Goal: Navigation & Orientation: Find specific page/section

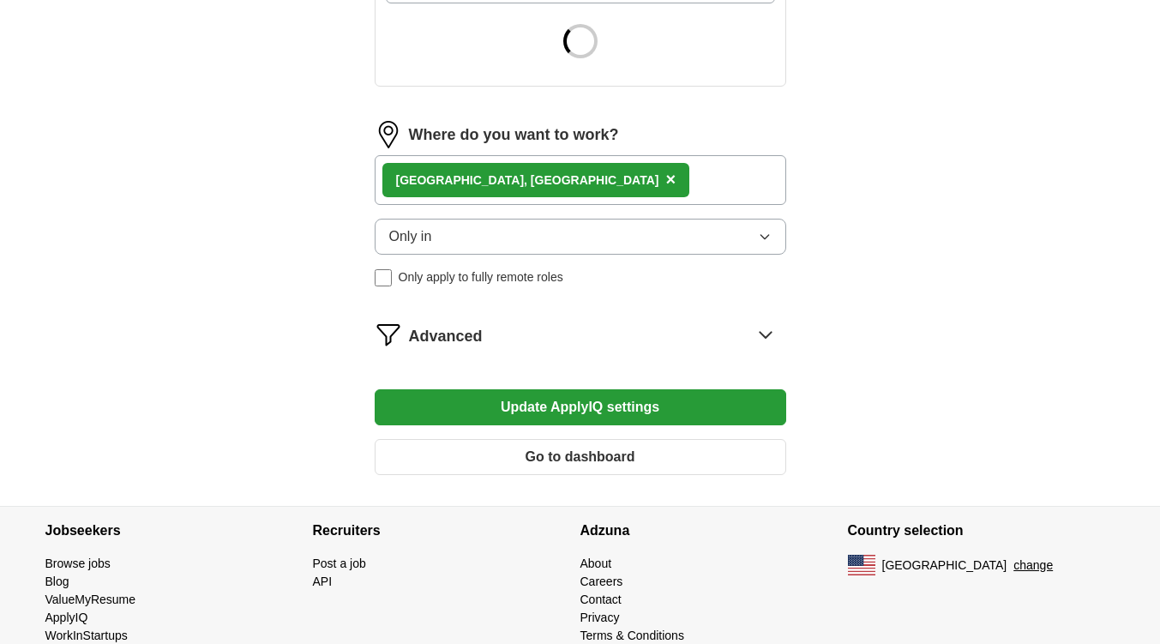
scroll to position [677, 0]
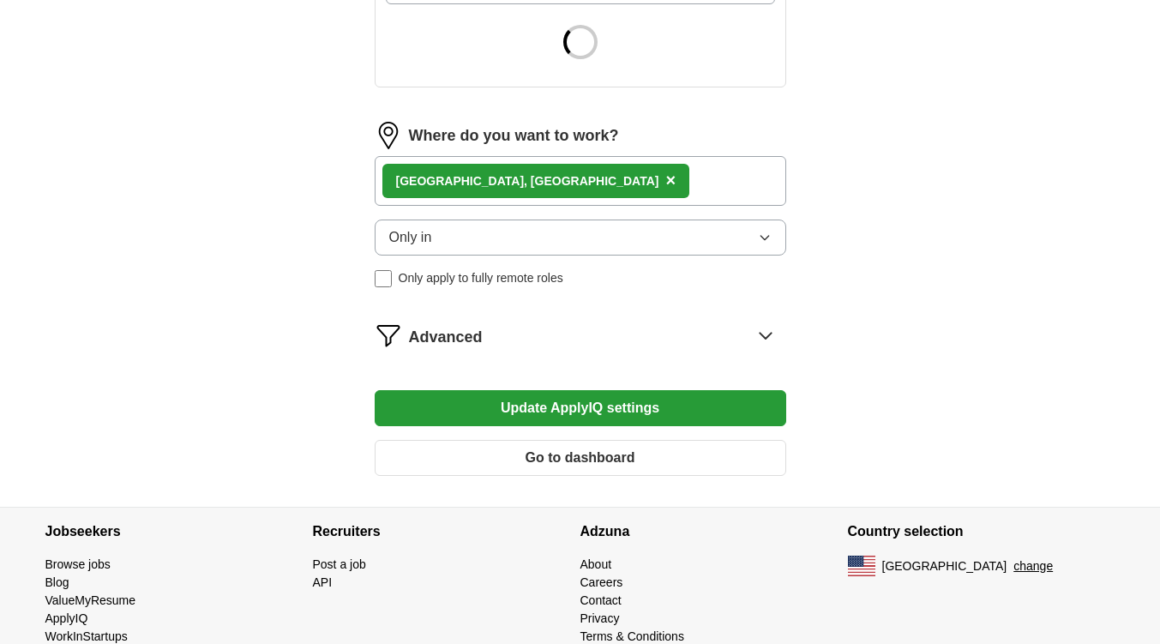
click at [642, 460] on button "Go to dashboard" at bounding box center [580, 458] width 411 height 36
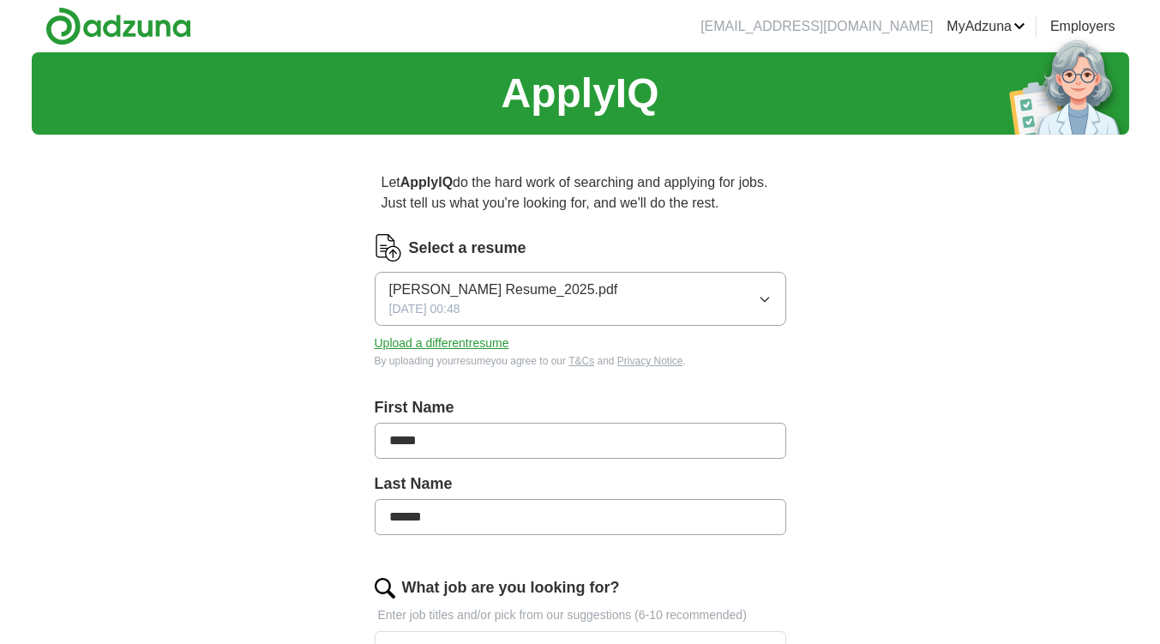
click at [896, 23] on li "[EMAIL_ADDRESS][DOMAIN_NAME]" at bounding box center [816, 26] width 232 height 21
click at [963, 32] on link "MyAdzuna" at bounding box center [985, 26] width 79 height 21
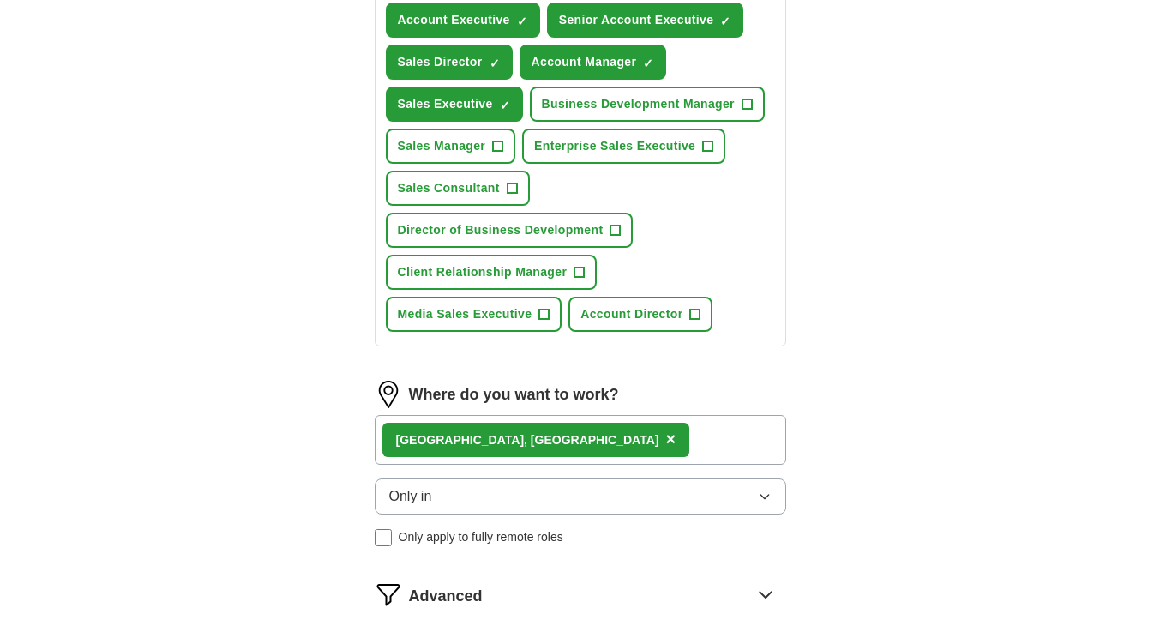
scroll to position [981, 0]
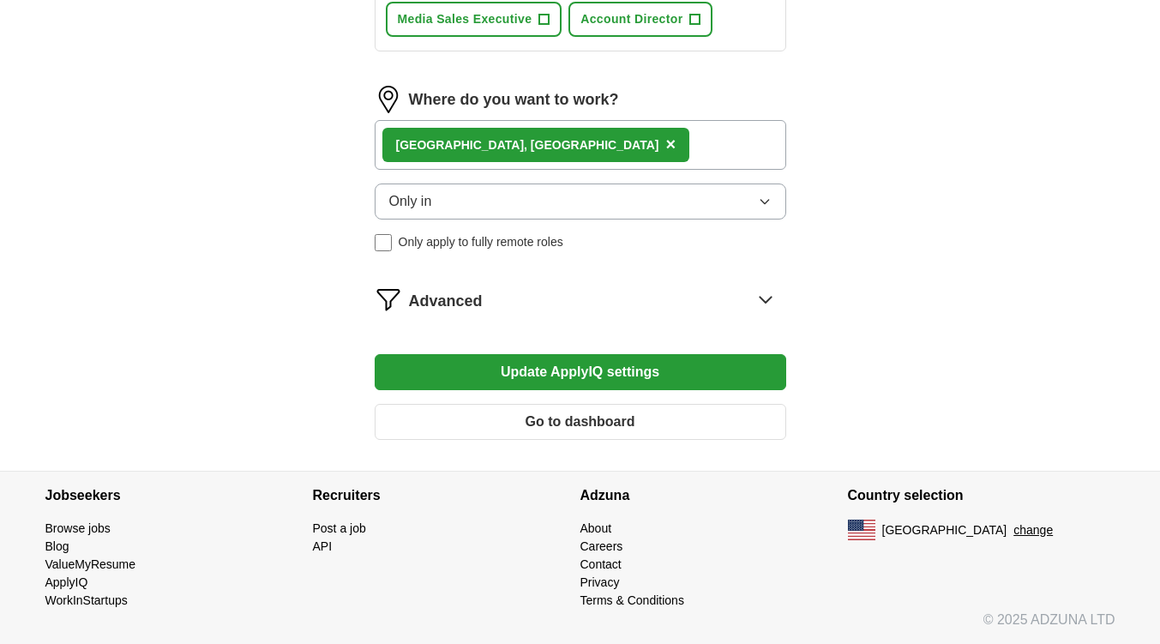
click at [717, 405] on button "Go to dashboard" at bounding box center [580, 422] width 411 height 36
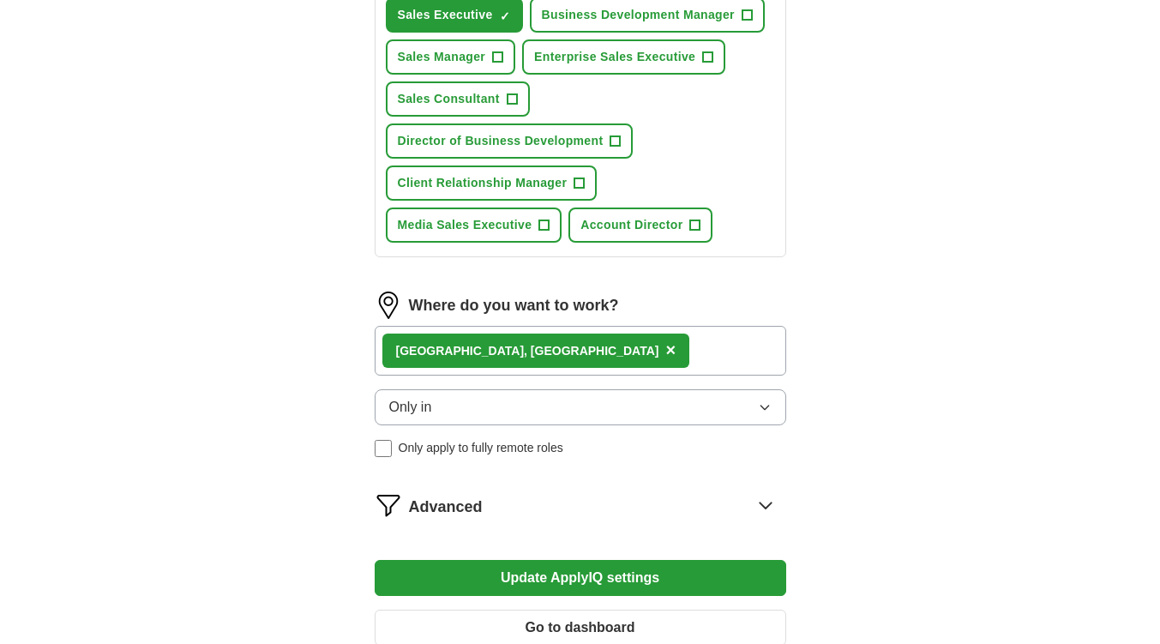
scroll to position [638, 0]
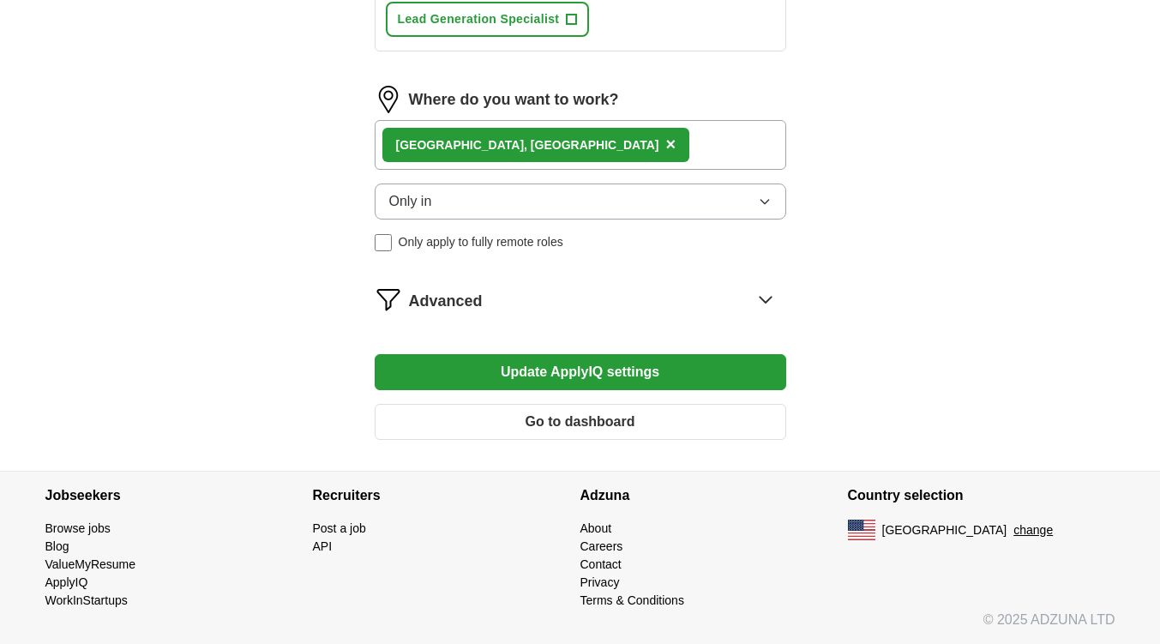
scroll to position [895, 0]
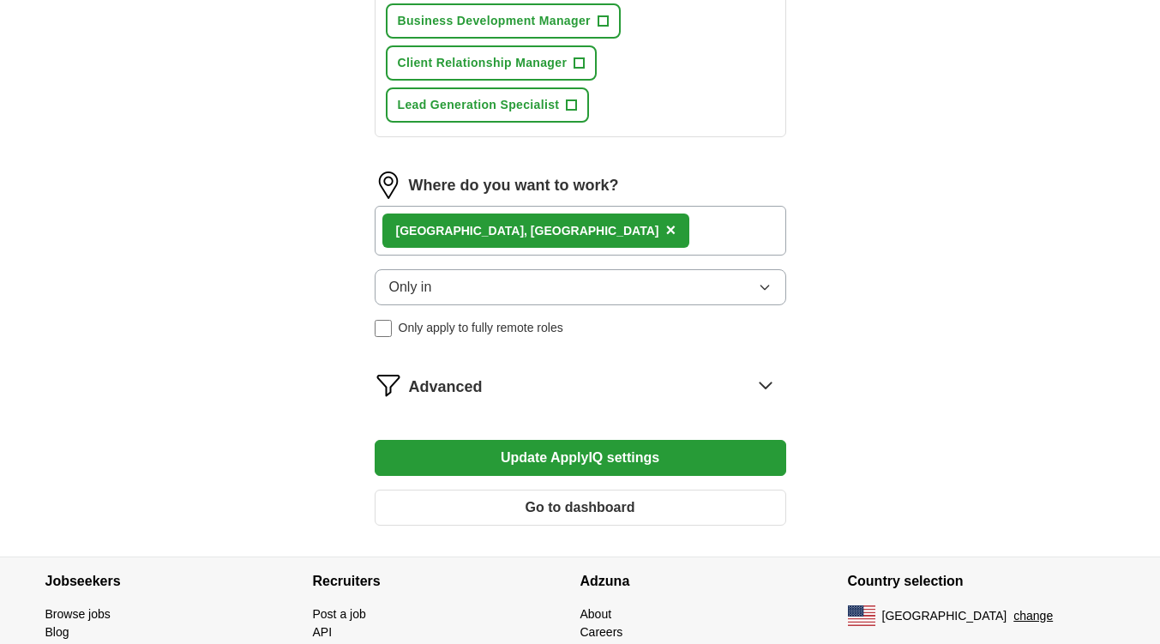
click at [437, 392] on span "Advanced" at bounding box center [446, 386] width 74 height 23
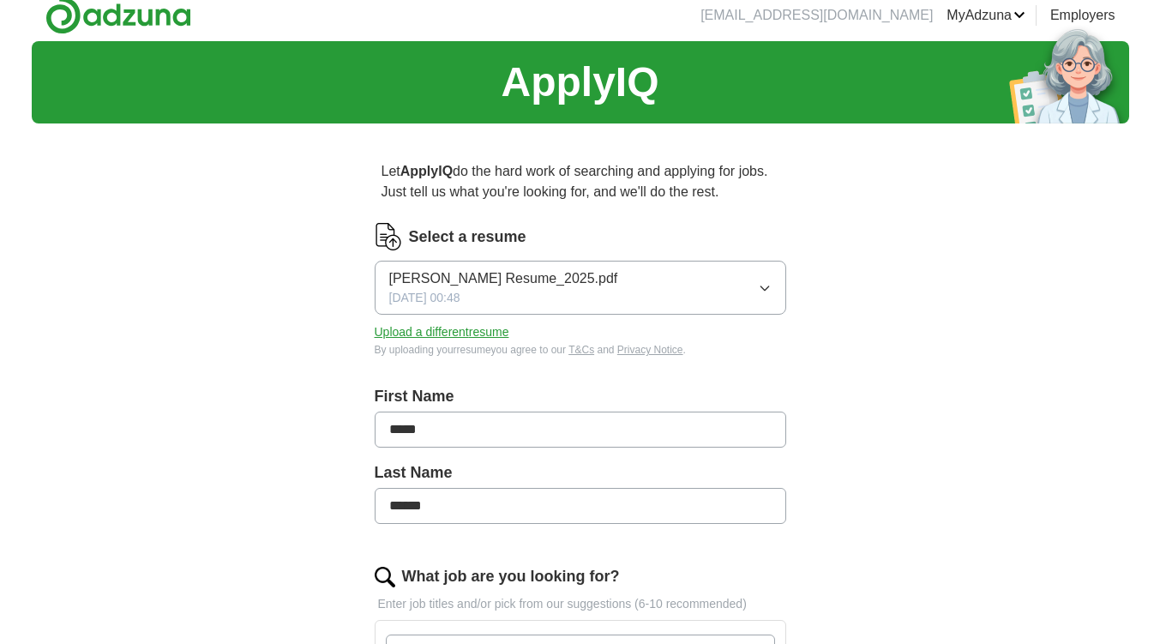
scroll to position [0, 0]
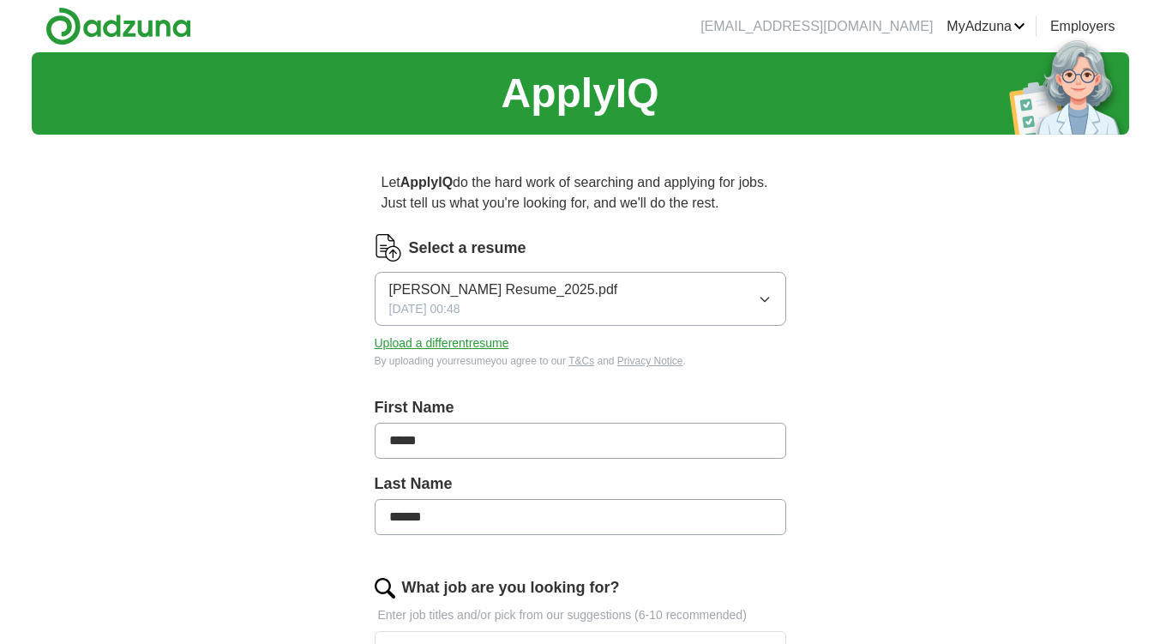
click at [886, 33] on li "[EMAIL_ADDRESS][DOMAIN_NAME]" at bounding box center [816, 26] width 232 height 21
drag, startPoint x: 860, startPoint y: 28, endPoint x: 796, endPoint y: 19, distance: 64.1
click at [797, 19] on li "[EMAIL_ADDRESS][DOMAIN_NAME]" at bounding box center [816, 26] width 232 height 21
click at [796, 18] on li "[EMAIL_ADDRESS][DOMAIN_NAME]" at bounding box center [816, 26] width 232 height 21
click at [0, 0] on link "ApplyIQ" at bounding box center [0, 0] width 0 height 0
